Goal: Information Seeking & Learning: Learn about a topic

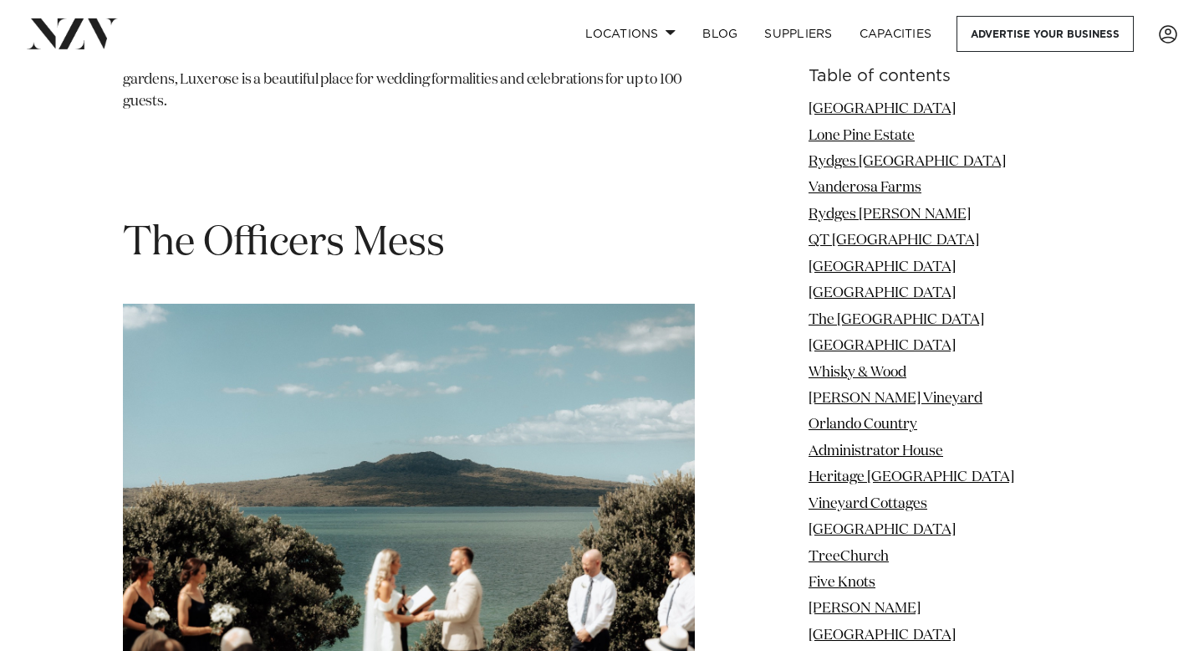
scroll to position [17226, 0]
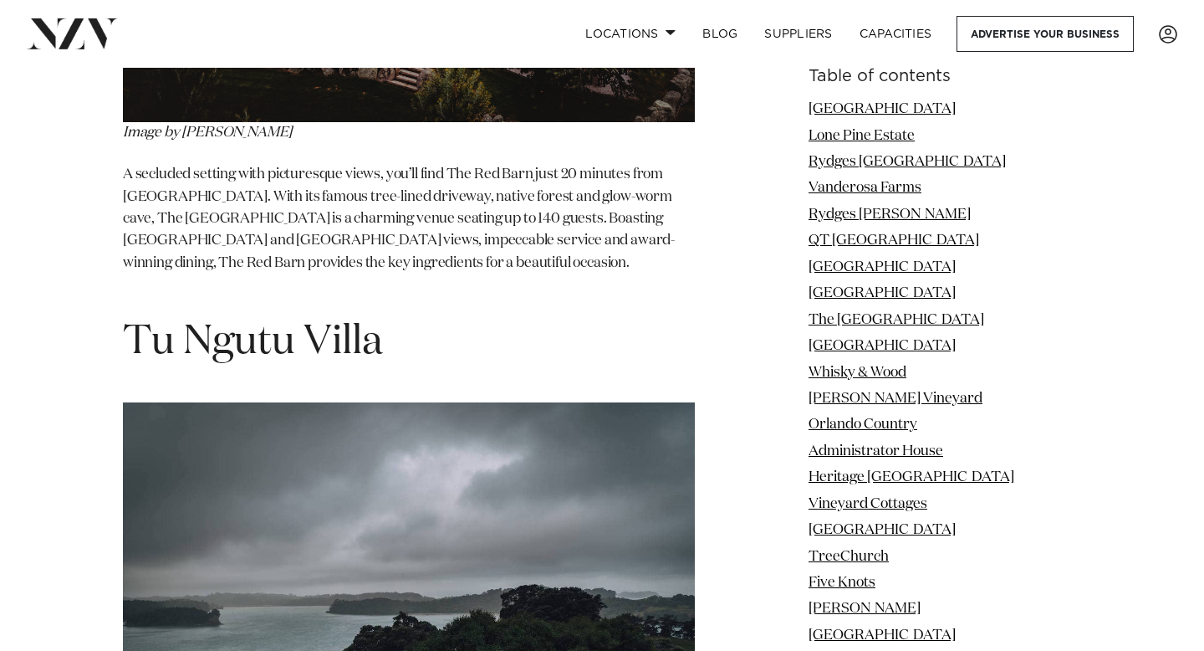
scroll to position [27661, 0]
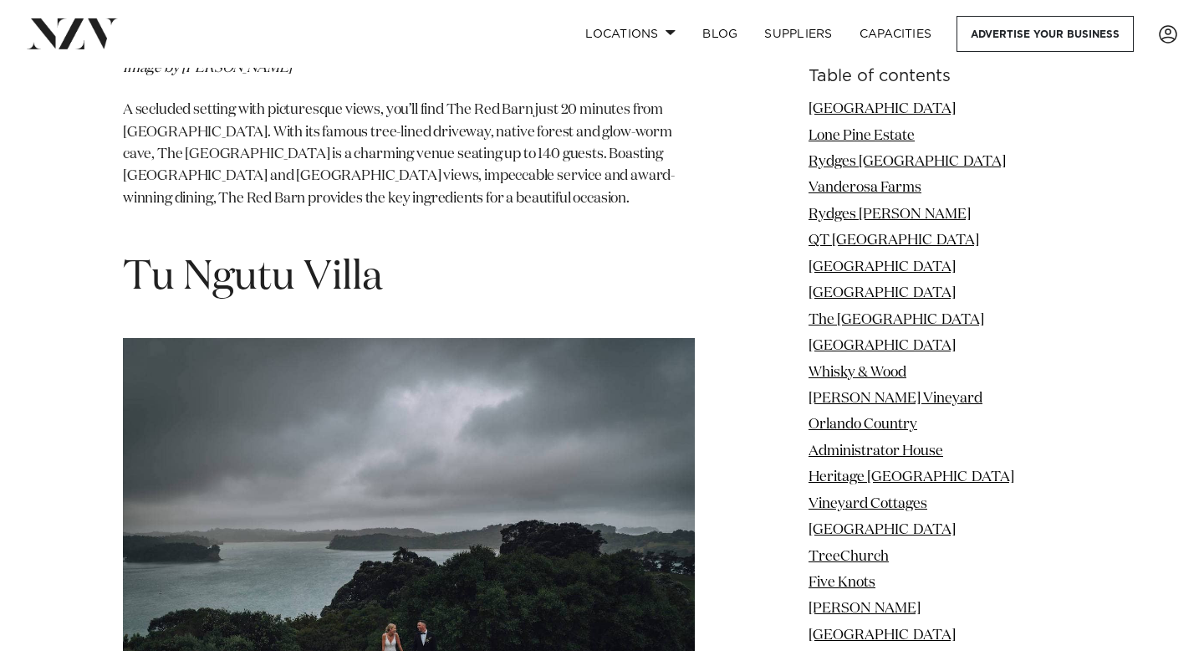
drag, startPoint x: 599, startPoint y: 320, endPoint x: 670, endPoint y: 321, distance: 71.1
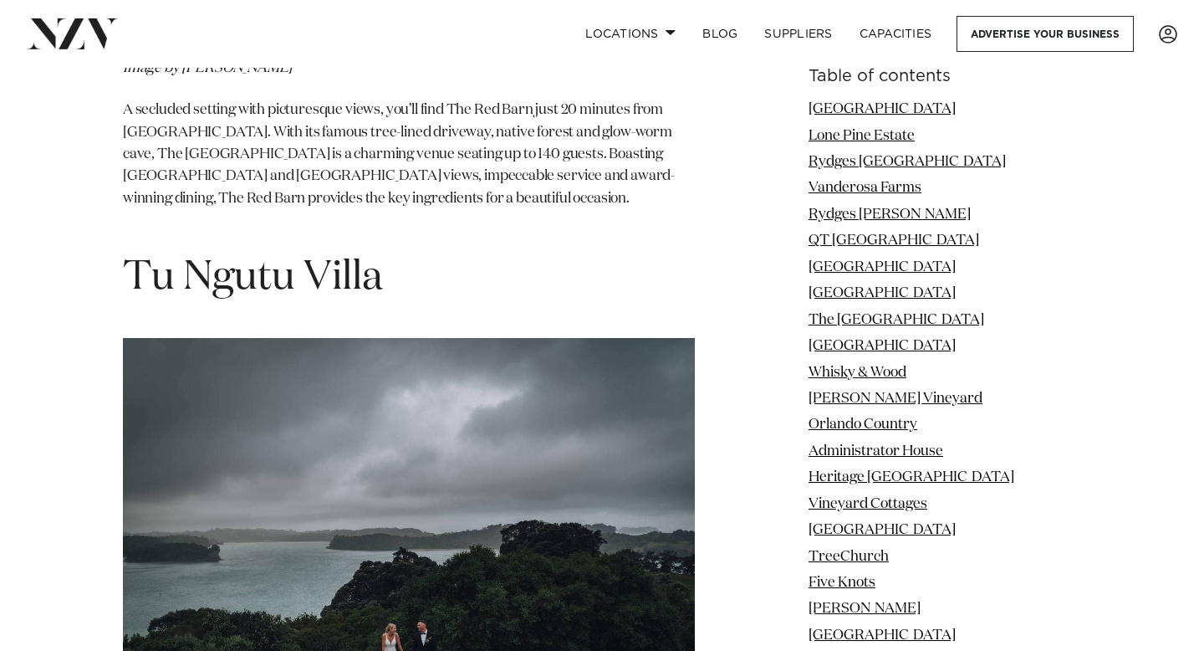
drag, startPoint x: 591, startPoint y: 325, endPoint x: 678, endPoint y: 325, distance: 87.0
copy p "Tu Ngutu Villa"
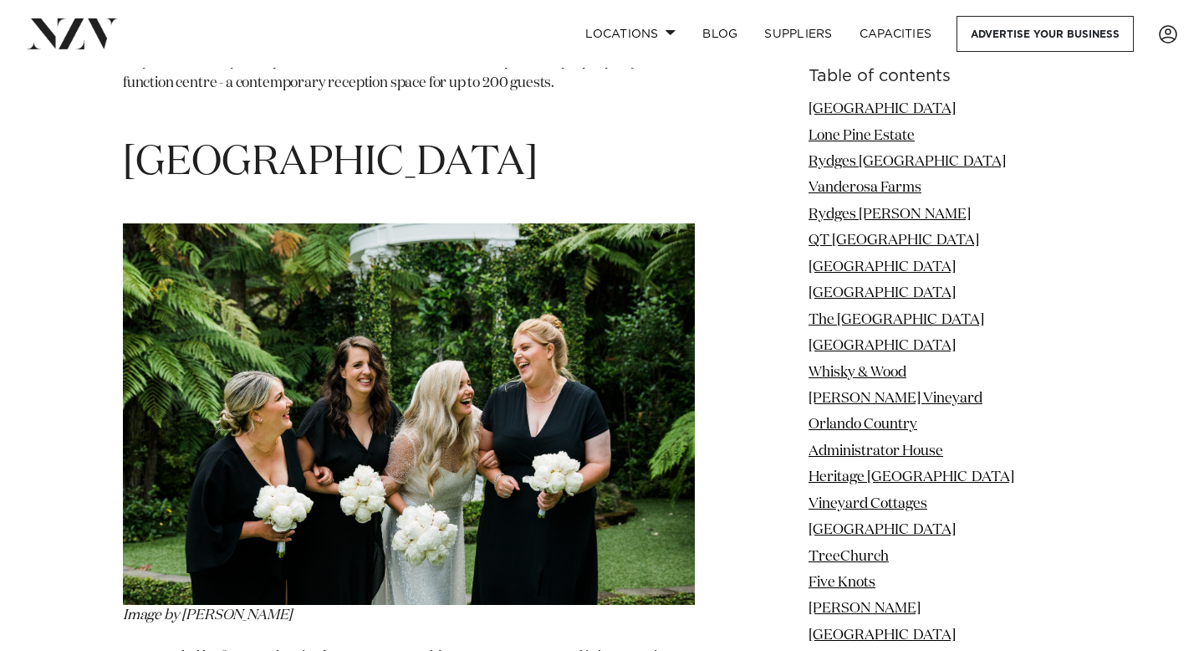
scroll to position [29026, 0]
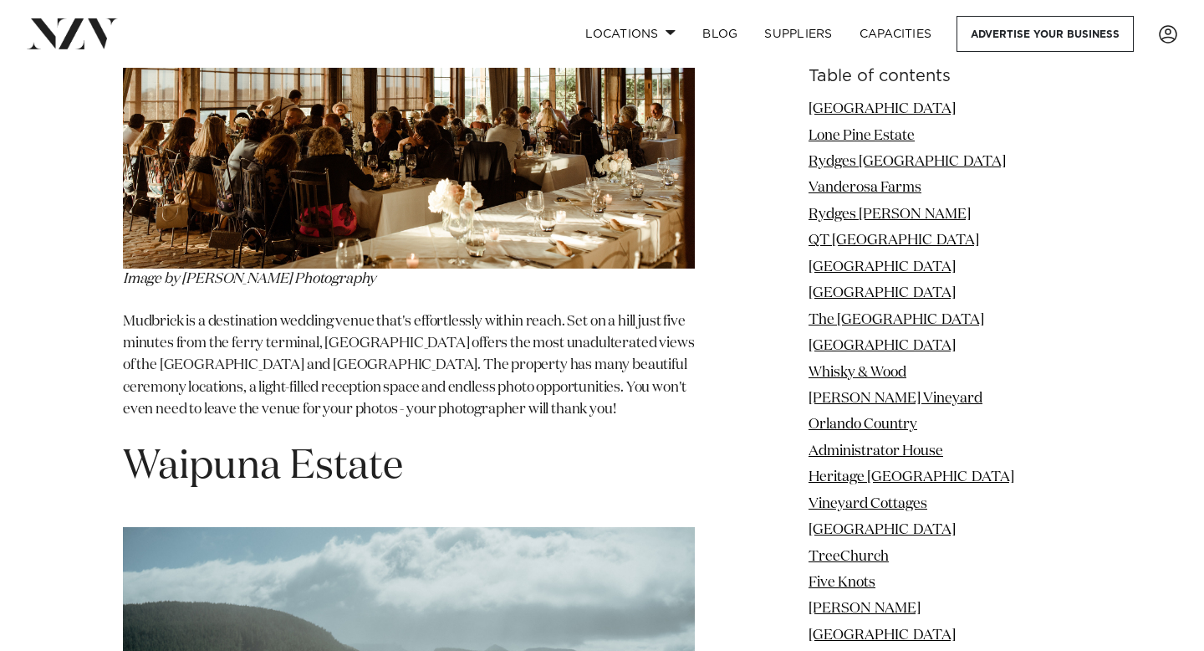
scroll to position [32712, 0]
drag, startPoint x: 518, startPoint y: 422, endPoint x: 612, endPoint y: 422, distance: 94.5
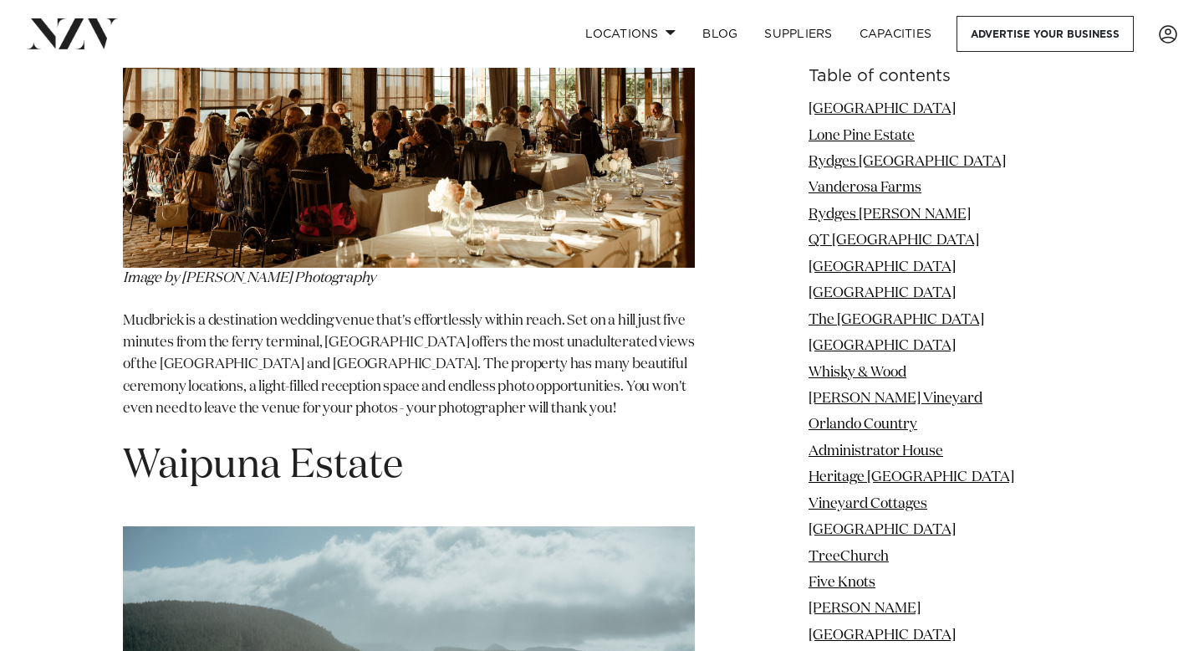
copy p "Waipuna Estate"
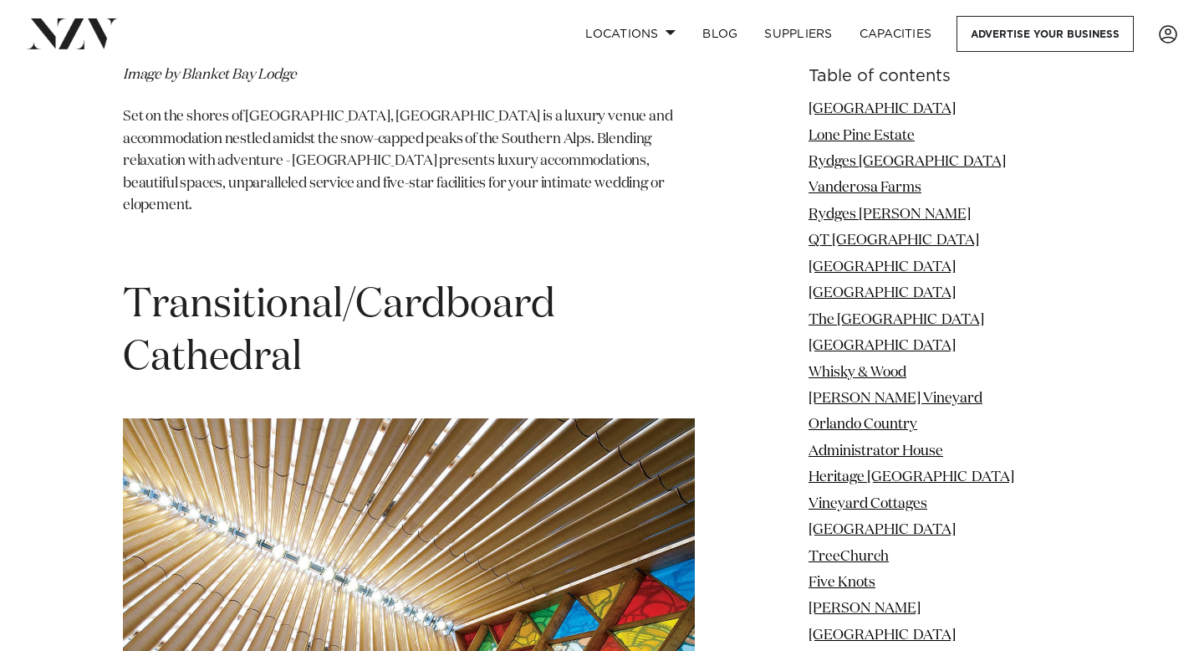
scroll to position [50090, 0]
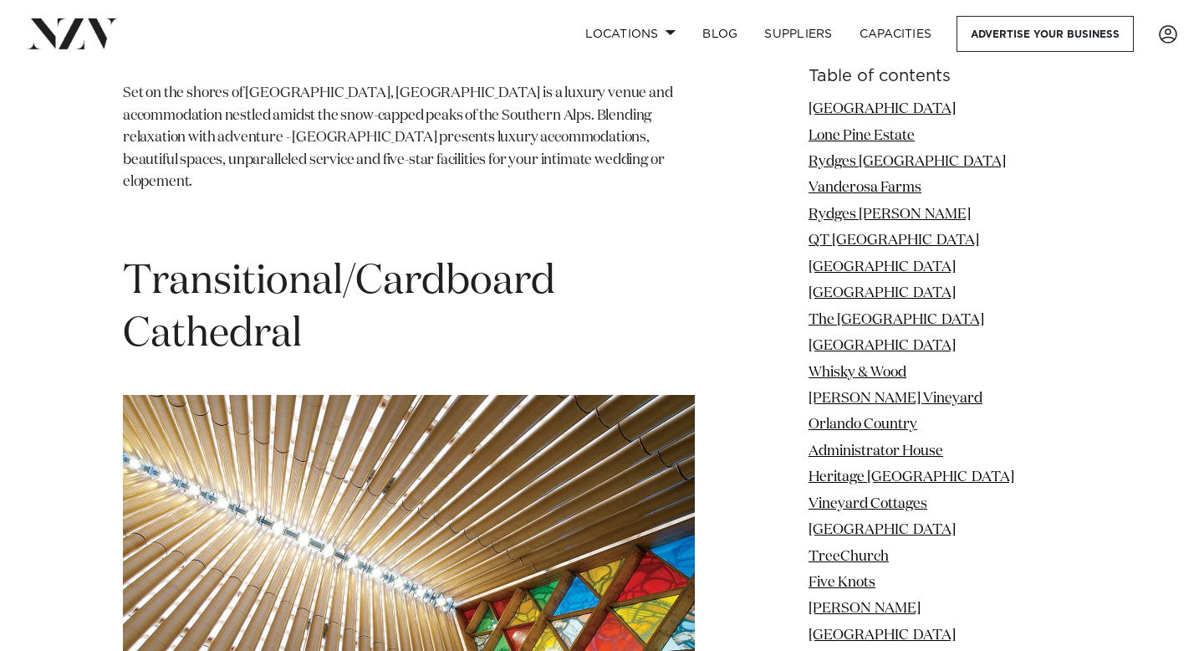
copy section "Jonkers Farm"
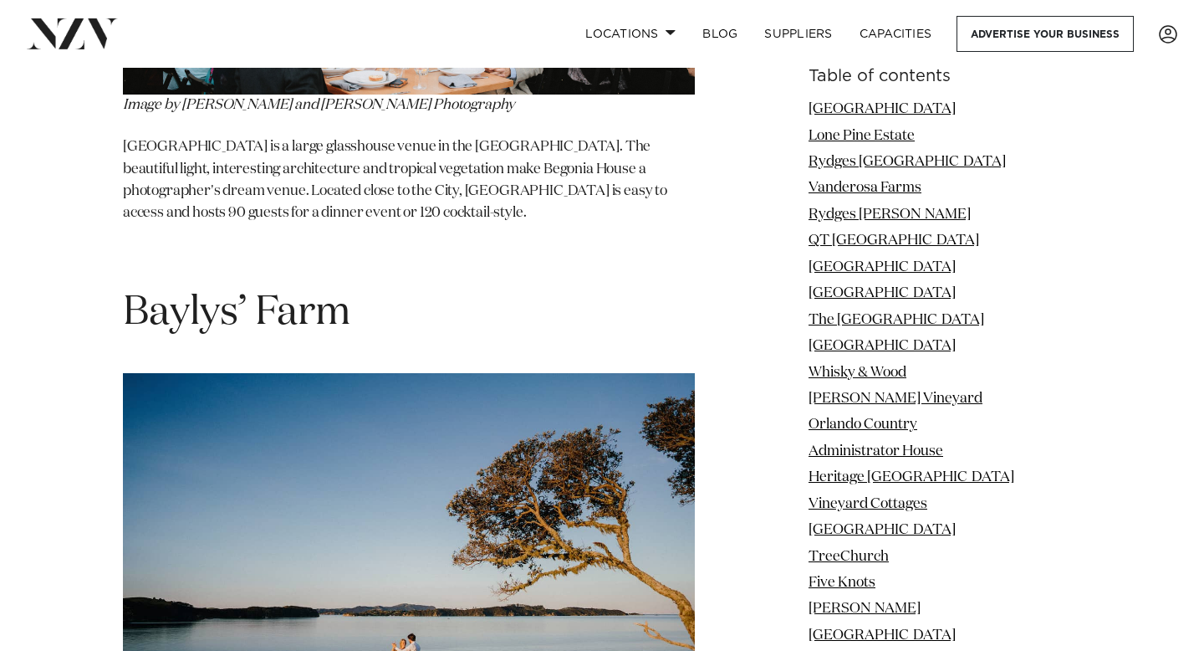
scroll to position [58192, 0]
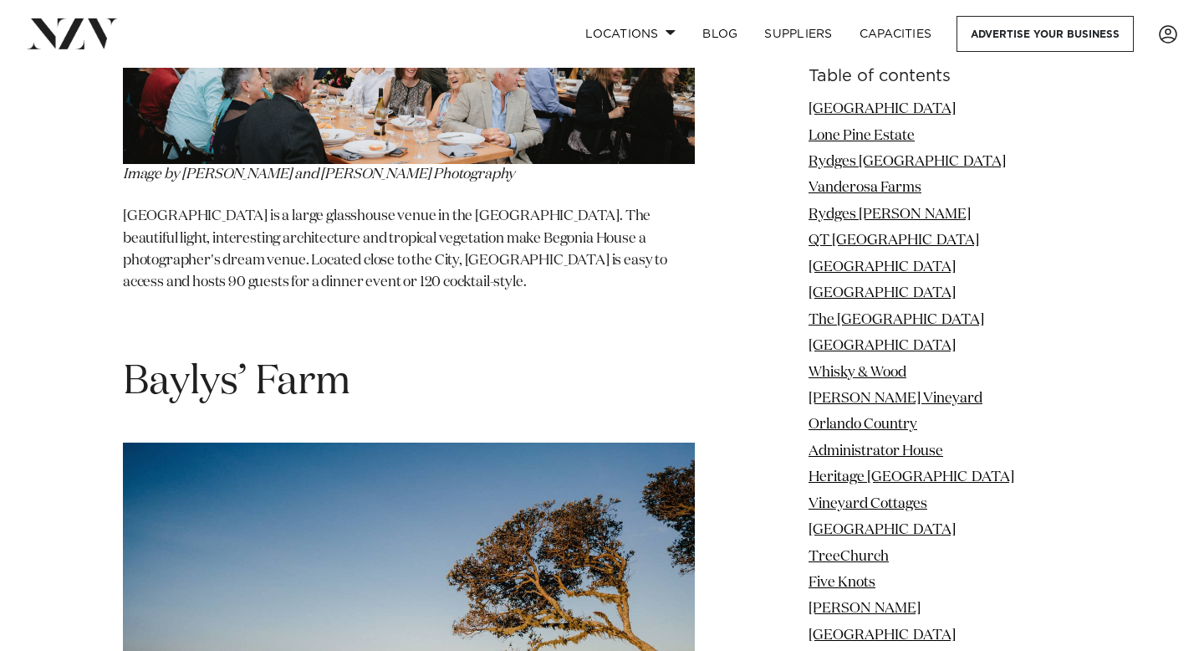
copy section "The Milk Station"
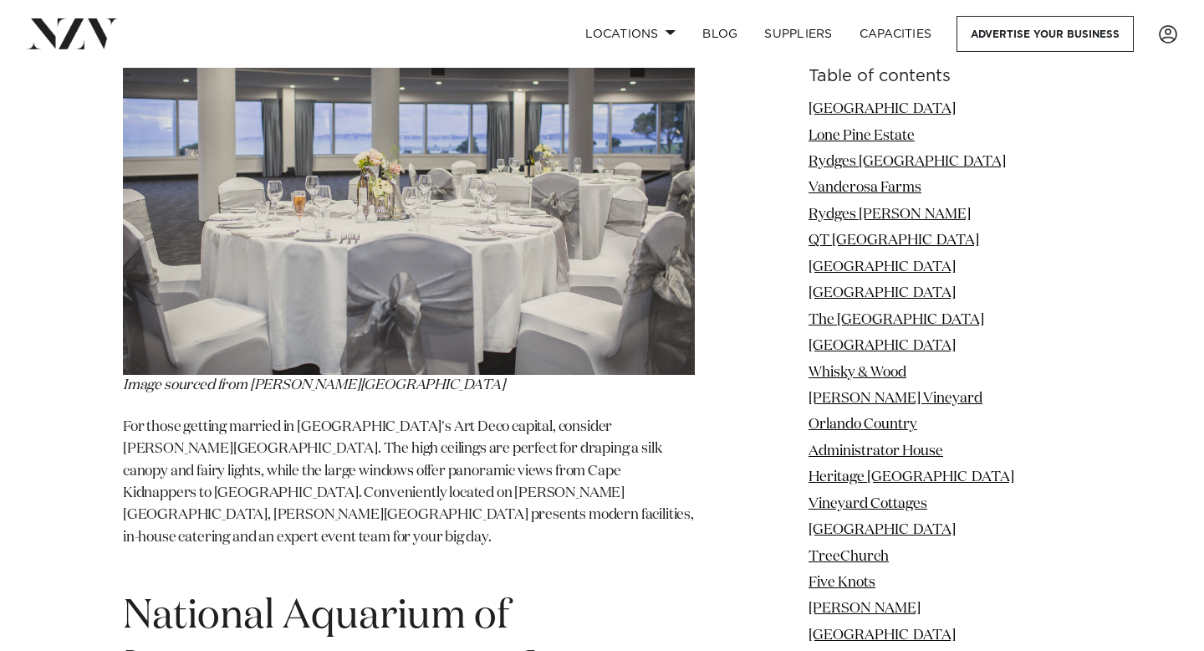
scroll to position [67882, 0]
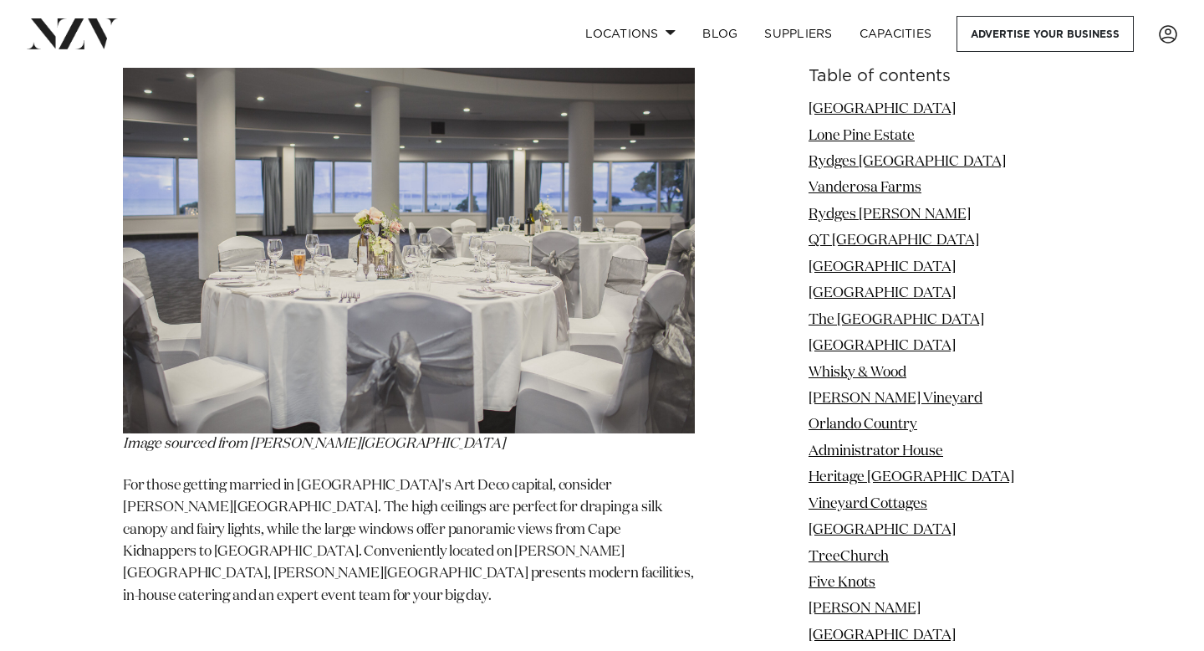
drag, startPoint x: 157, startPoint y: 182, endPoint x: 316, endPoint y: 254, distance: 174.4
copy section "ruawharo Homestead Limited"
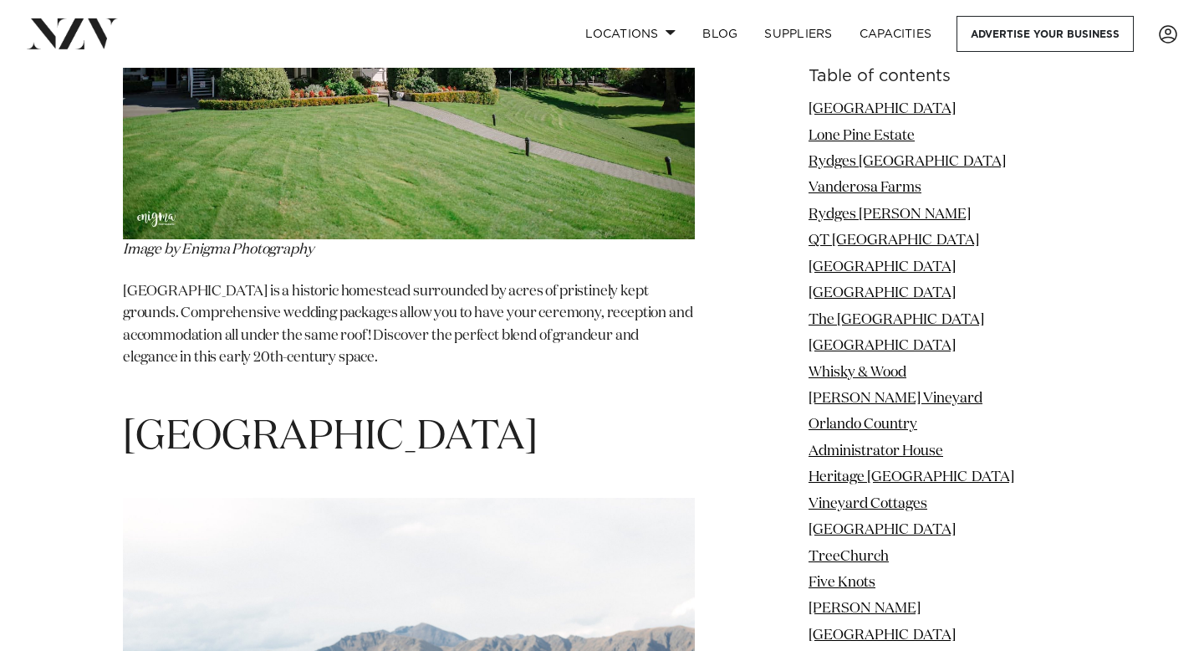
scroll to position [83395, 0]
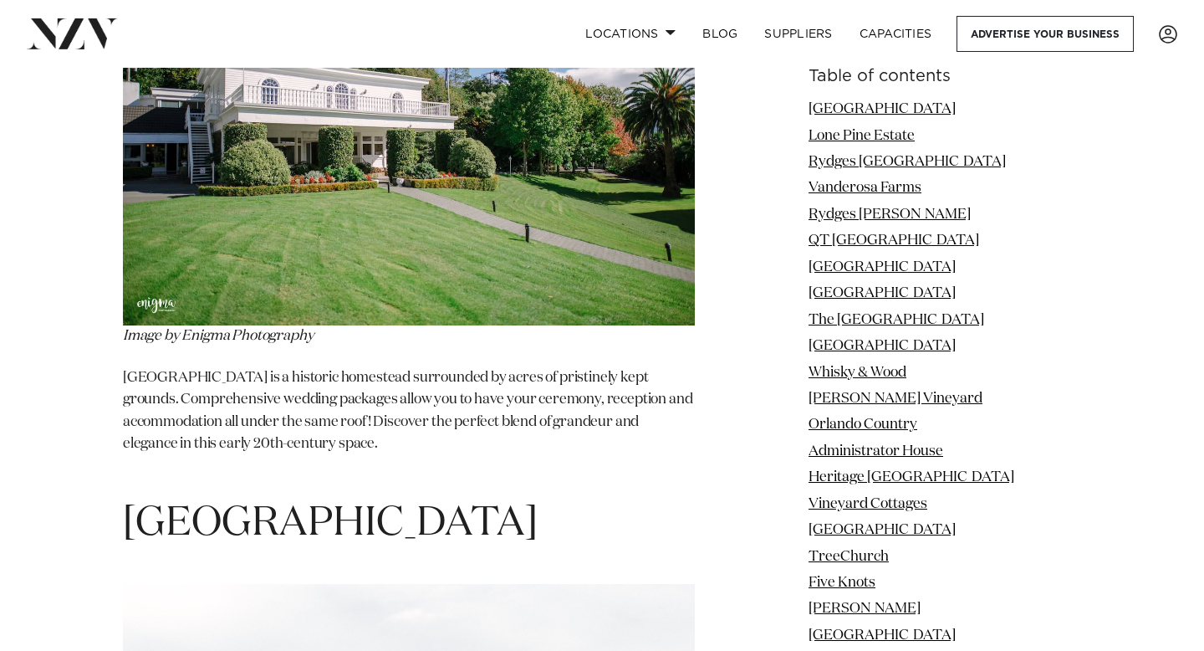
drag, startPoint x: 348, startPoint y: 213, endPoint x: 130, endPoint y: 197, distance: 218.9
copy span "L’Orangerie"
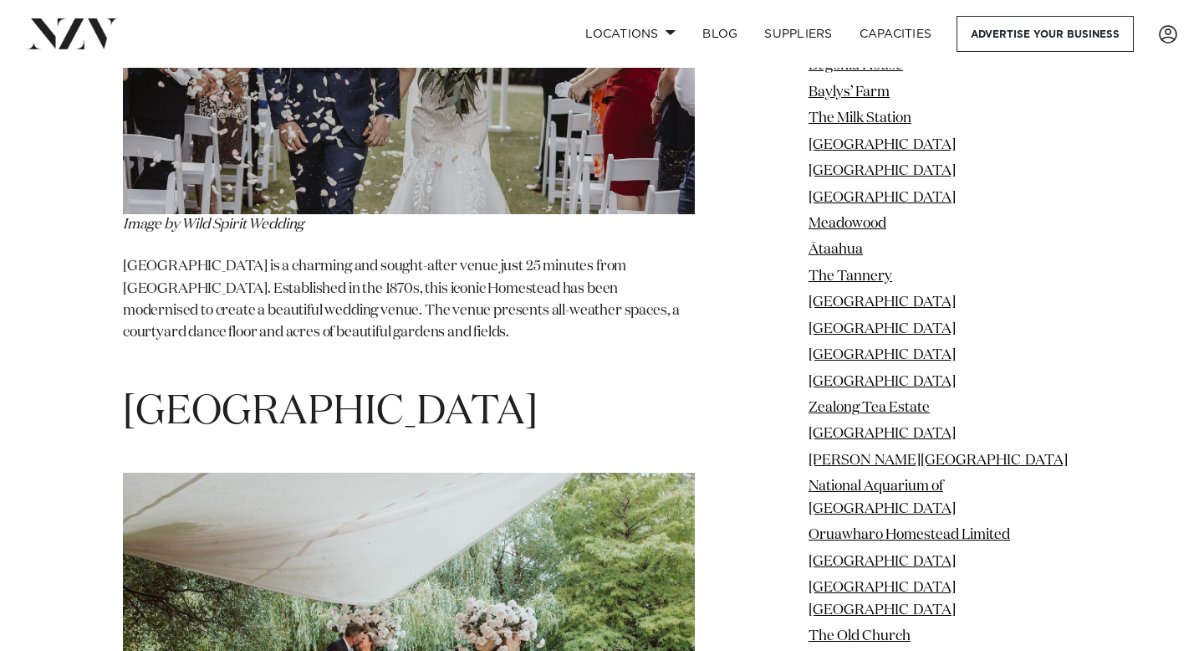
scroll to position [107568, 0]
